Goal: Information Seeking & Learning: Get advice/opinions

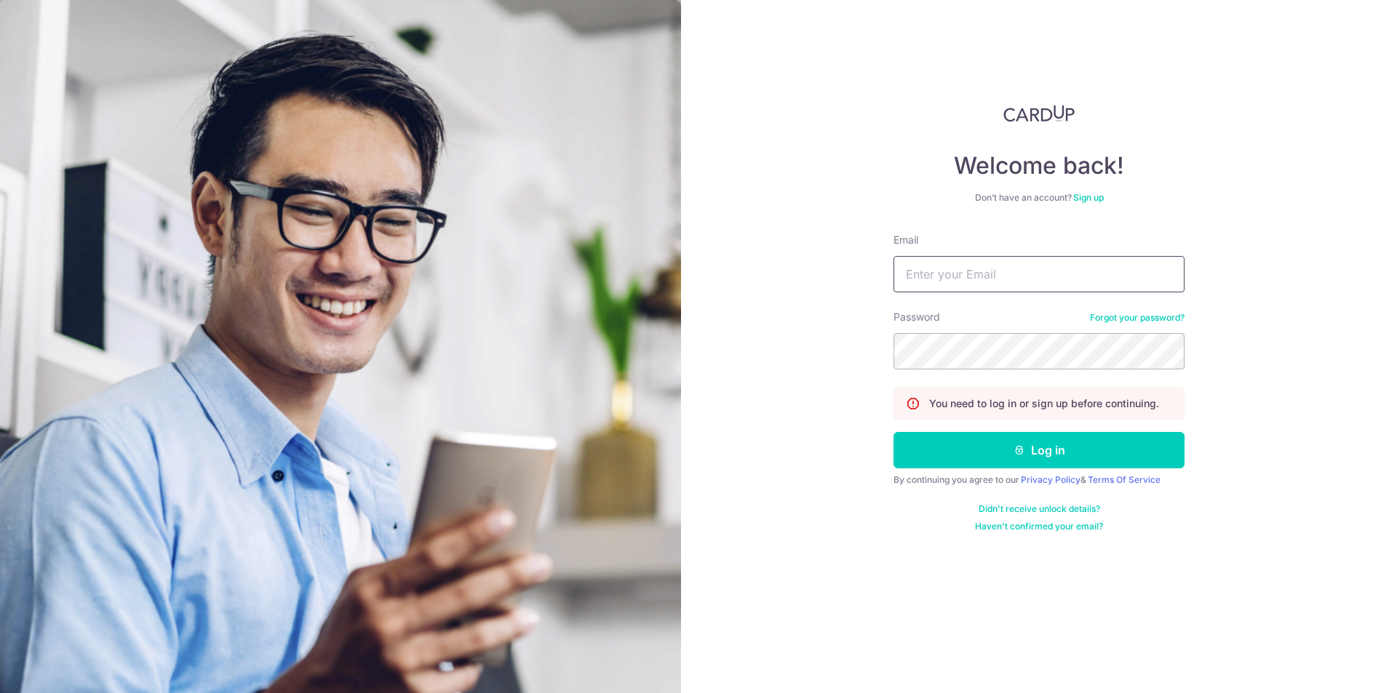
type input "[EMAIL_ADDRESS][DOMAIN_NAME]"
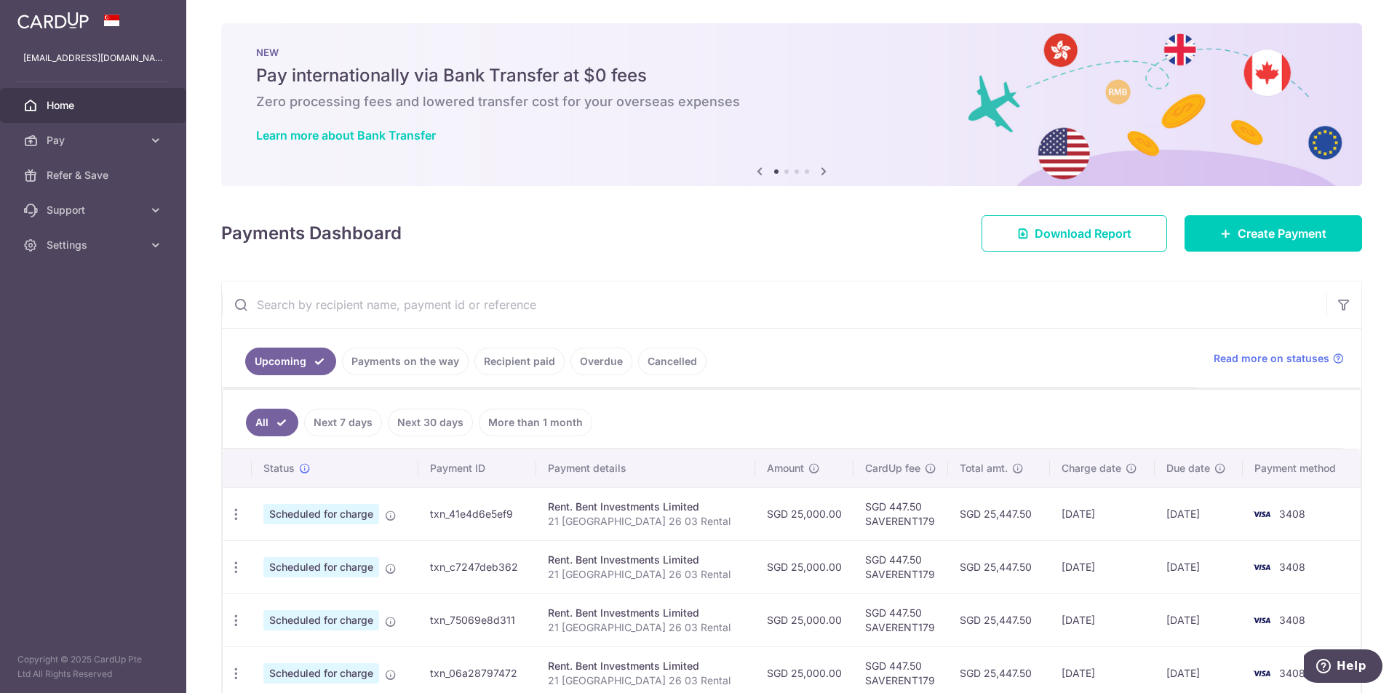
click at [389, 368] on link "Payments on the way" at bounding box center [405, 362] width 127 height 28
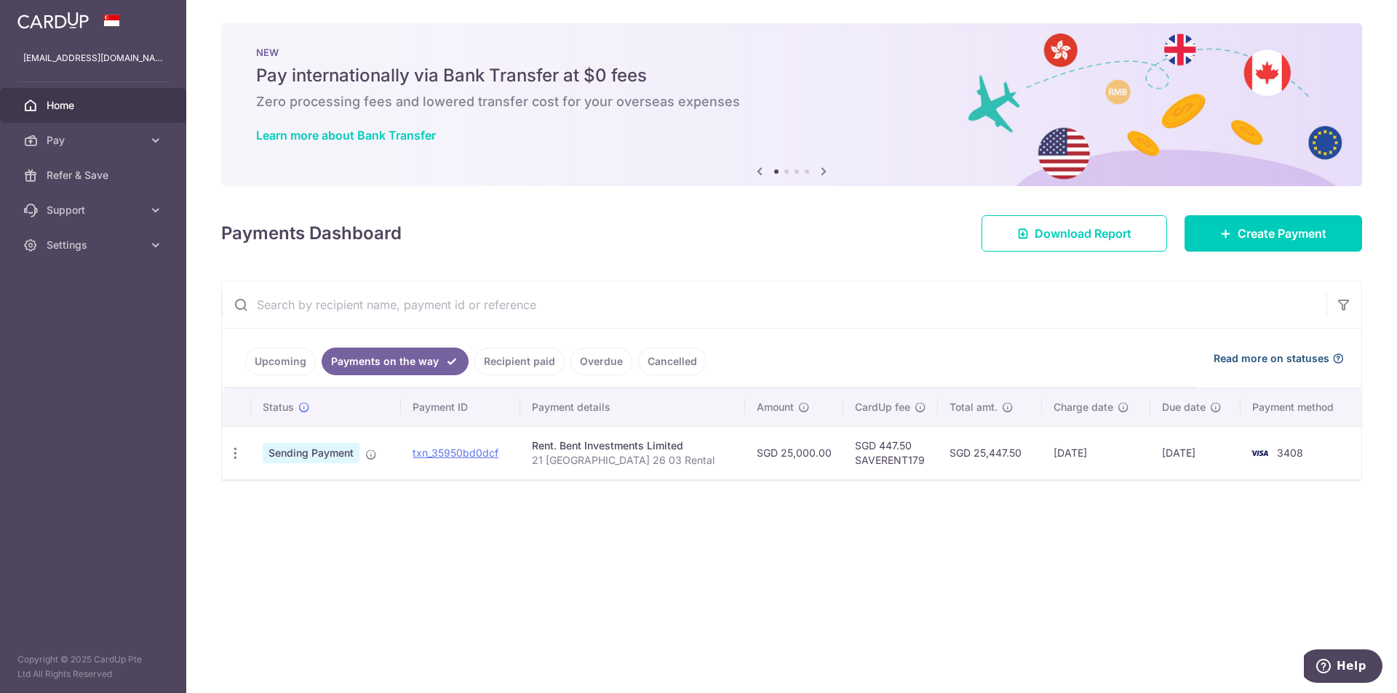
click at [1341, 355] on icon at bounding box center [1338, 359] width 12 height 12
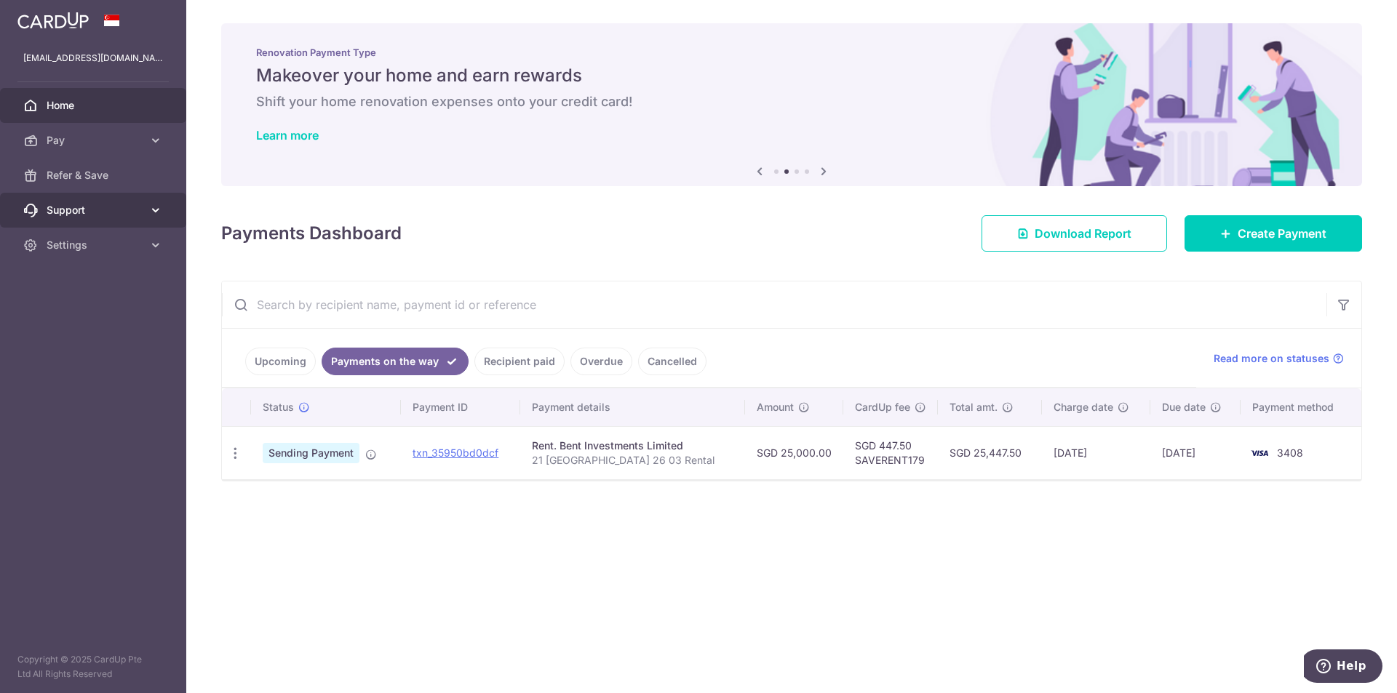
click at [121, 211] on span "Support" at bounding box center [95, 210] width 96 height 15
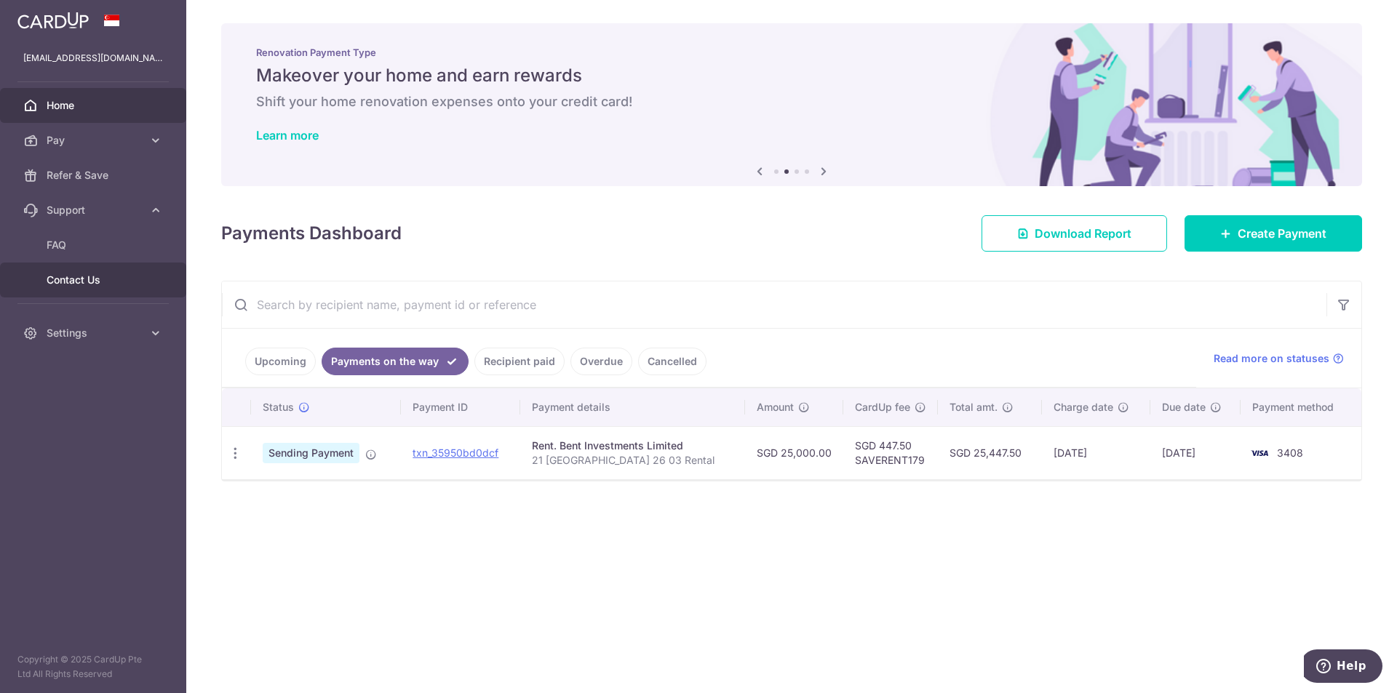
click at [97, 280] on span "Contact Us" at bounding box center [95, 280] width 96 height 15
drag, startPoint x: 523, startPoint y: 456, endPoint x: 394, endPoint y: 447, distance: 129.1
click at [394, 447] on tr "PDF Receipt Sending Payment txn_35950bd0dcf Rent. Bent Investments Limited 21 A…" at bounding box center [791, 452] width 1139 height 53
copy tr "txn_35950bd0dcf"
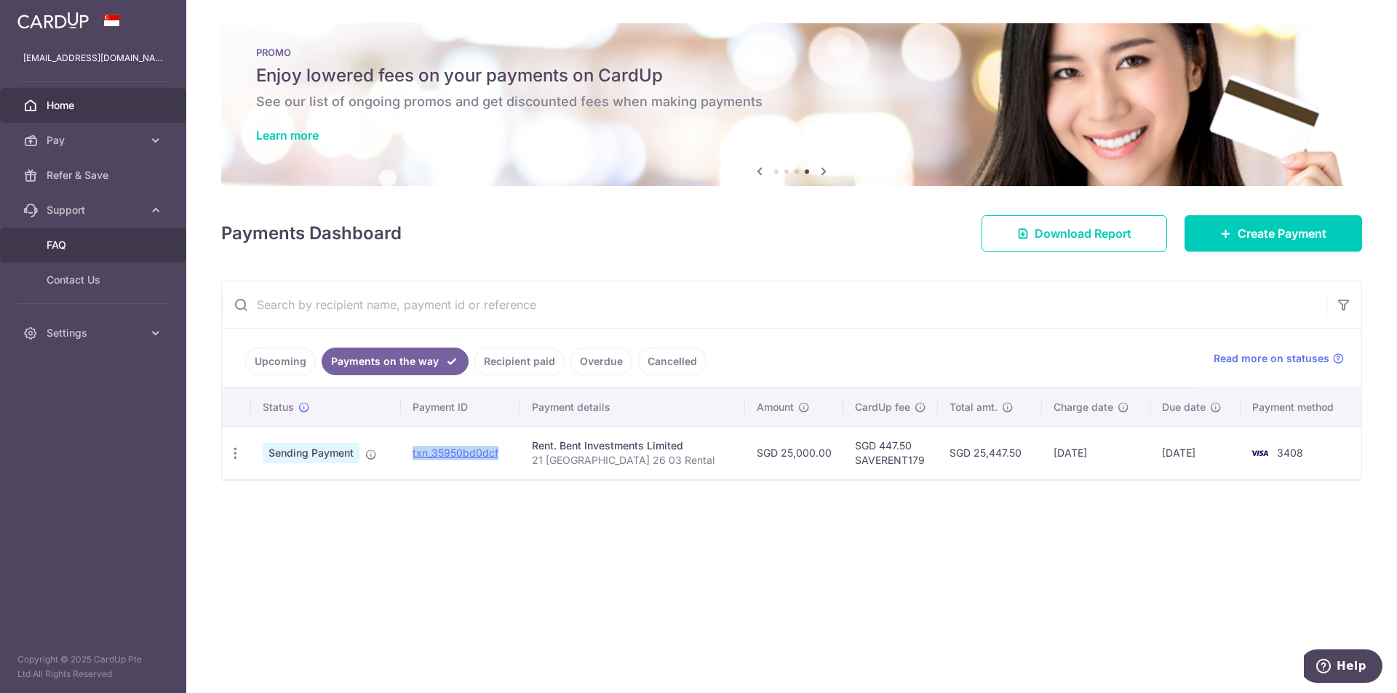
click at [57, 247] on span "FAQ" at bounding box center [95, 245] width 96 height 15
